Goal: Information Seeking & Learning: Find specific page/section

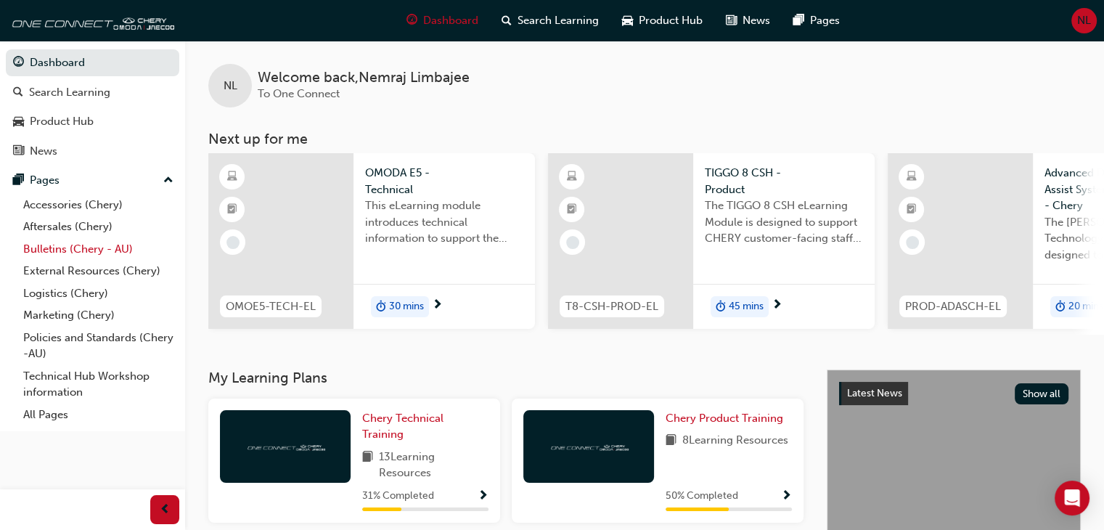
click at [85, 253] on link "Bulletins (Chery - AU)" at bounding box center [98, 249] width 162 height 23
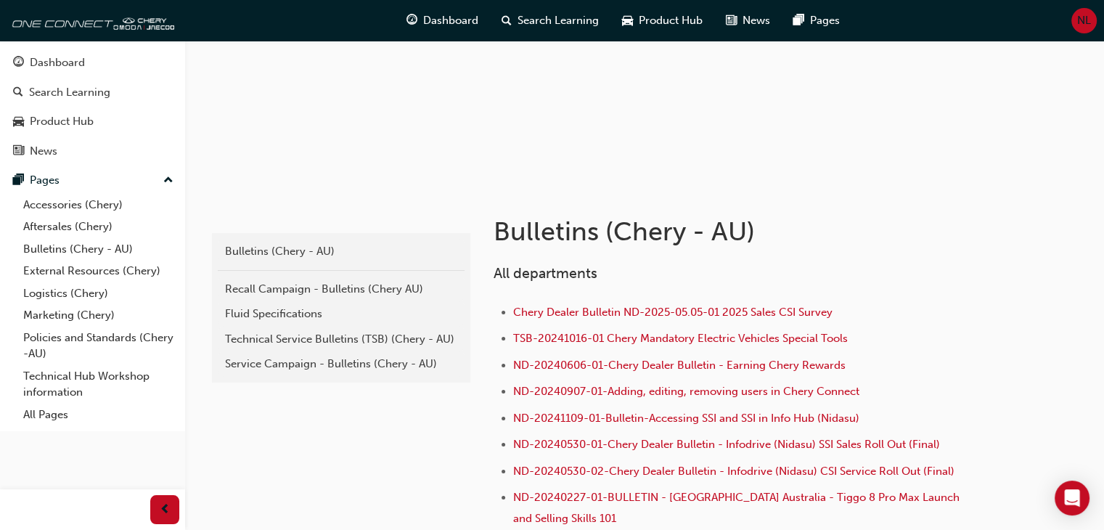
scroll to position [145, 0]
click at [320, 356] on div "Service Campaign - Bulletins (Chery - AU)" at bounding box center [341, 363] width 232 height 17
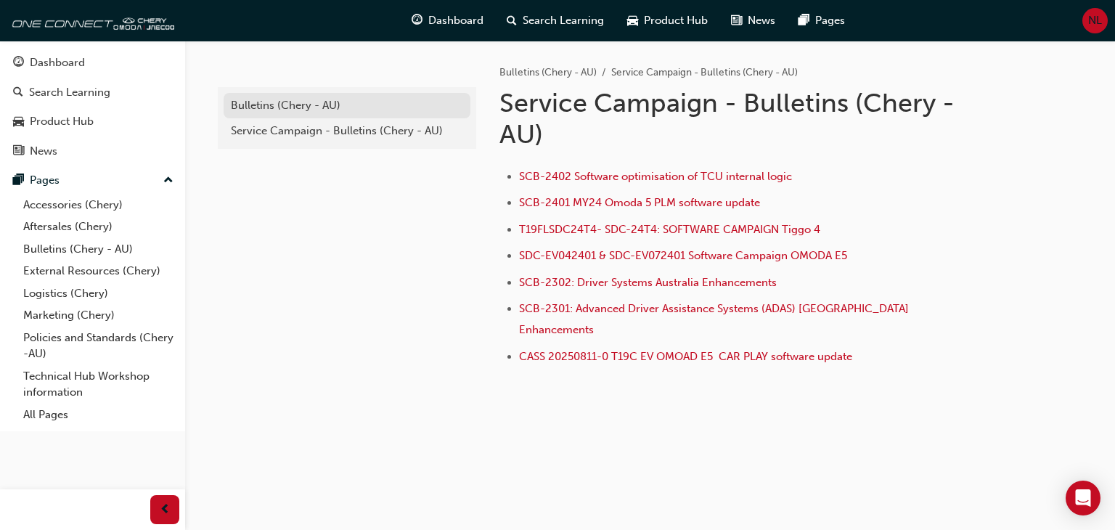
click at [406, 108] on div "Bulletins (Chery - AU)" at bounding box center [347, 105] width 232 height 17
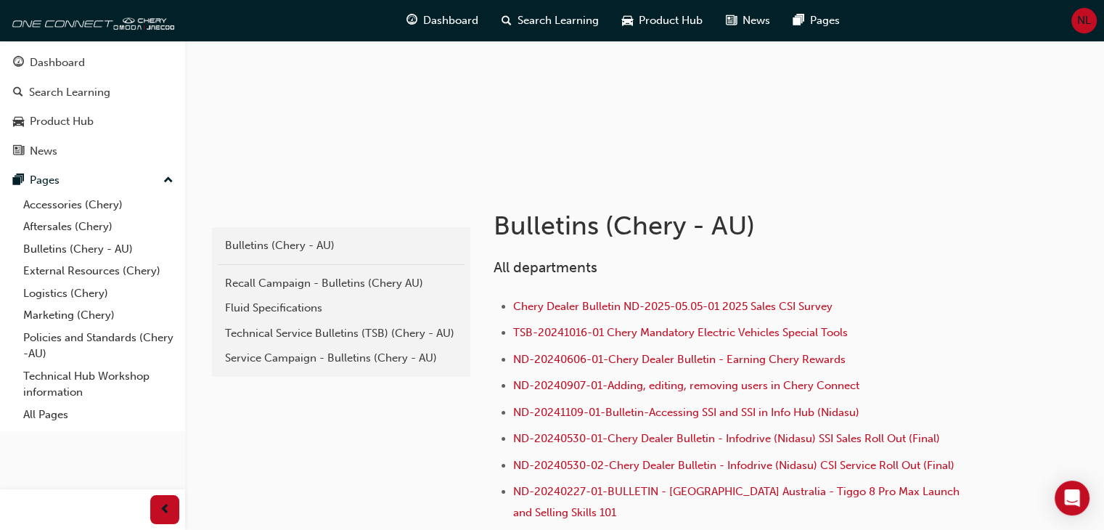
scroll to position [151, 0]
click at [360, 328] on div "Technical Service Bulletins (TSB) (Chery - AU)" at bounding box center [341, 332] width 232 height 17
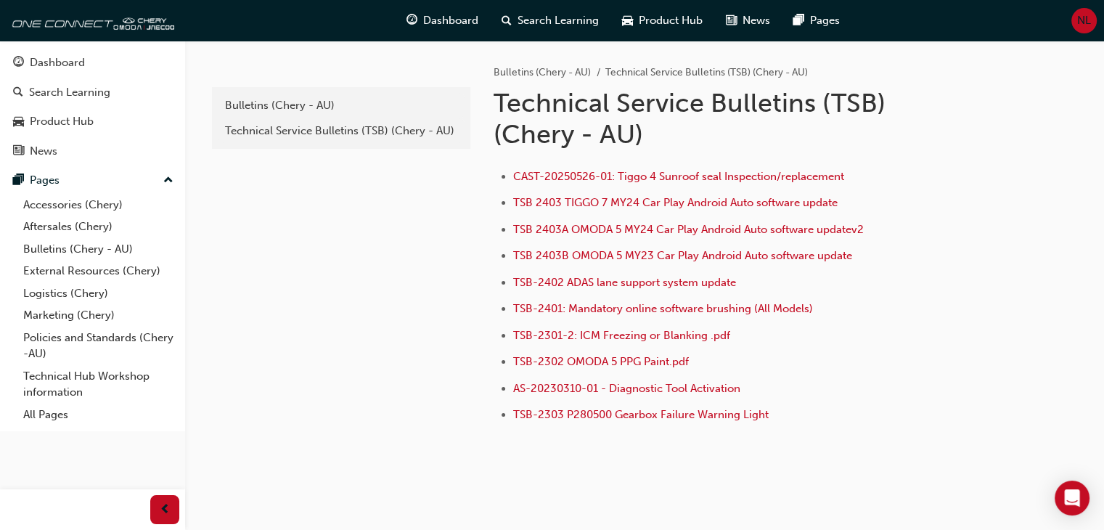
scroll to position [35, 0]
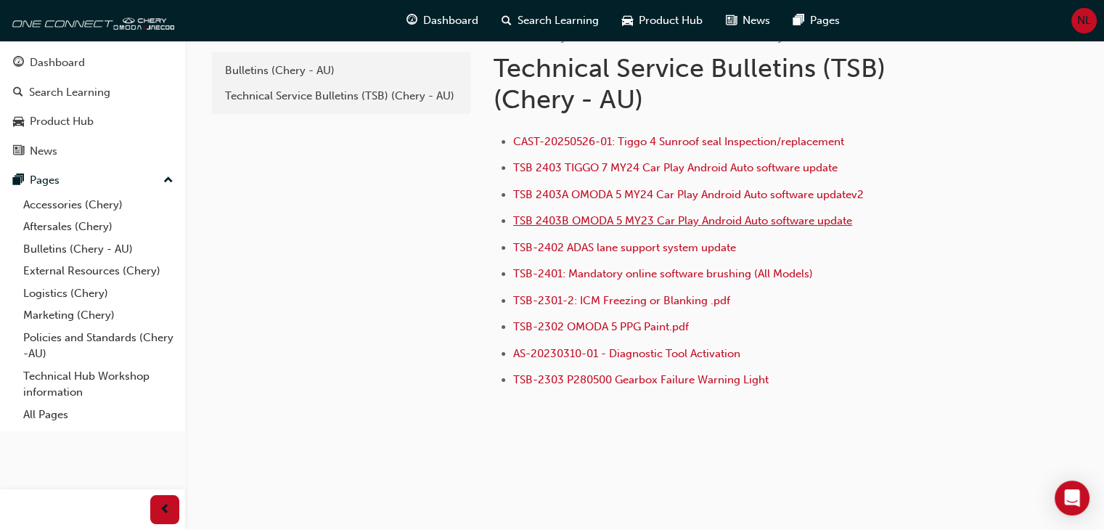
click at [641, 223] on span "TSB 2403B OMODA 5 MY23 Car Play Android Auto software update" at bounding box center [682, 220] width 339 height 13
